Goal: Navigation & Orientation: Go to known website

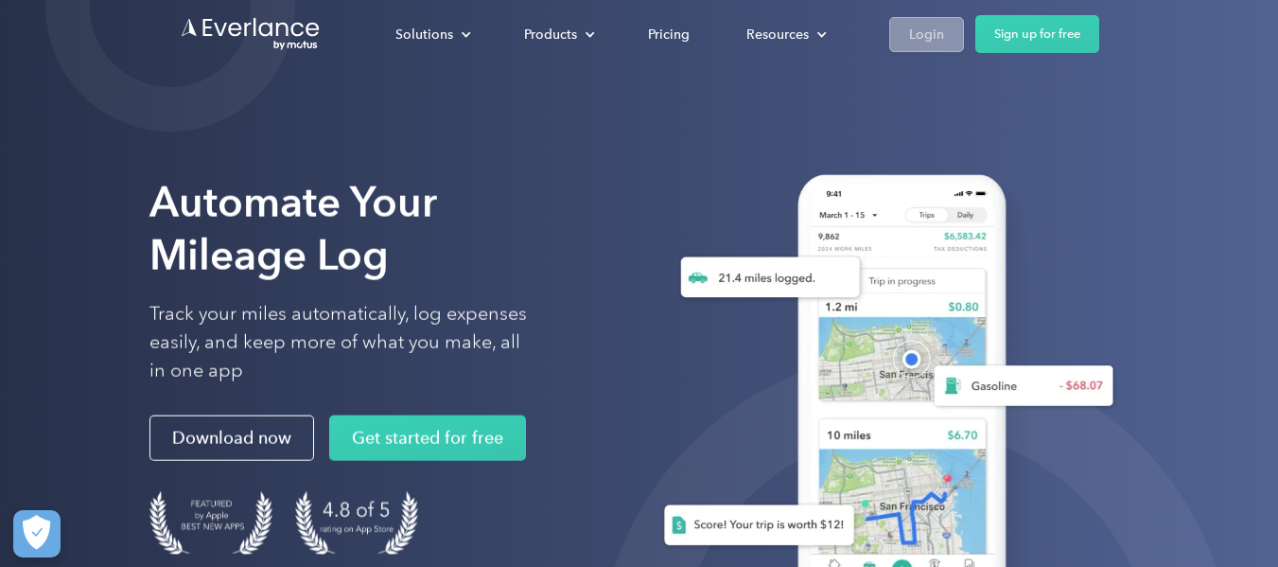
click at [919, 37] on div "Login" at bounding box center [926, 35] width 35 height 24
